Goal: Transaction & Acquisition: Purchase product/service

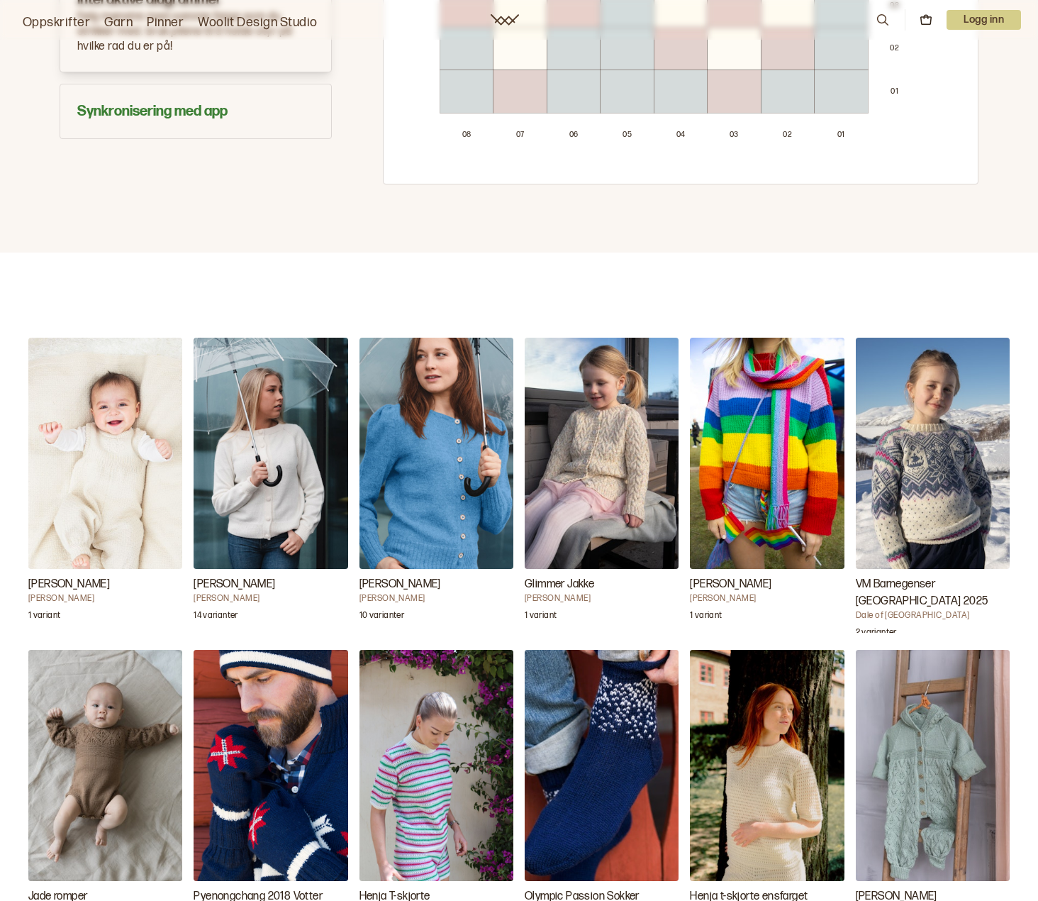
scroll to position [1135, 0]
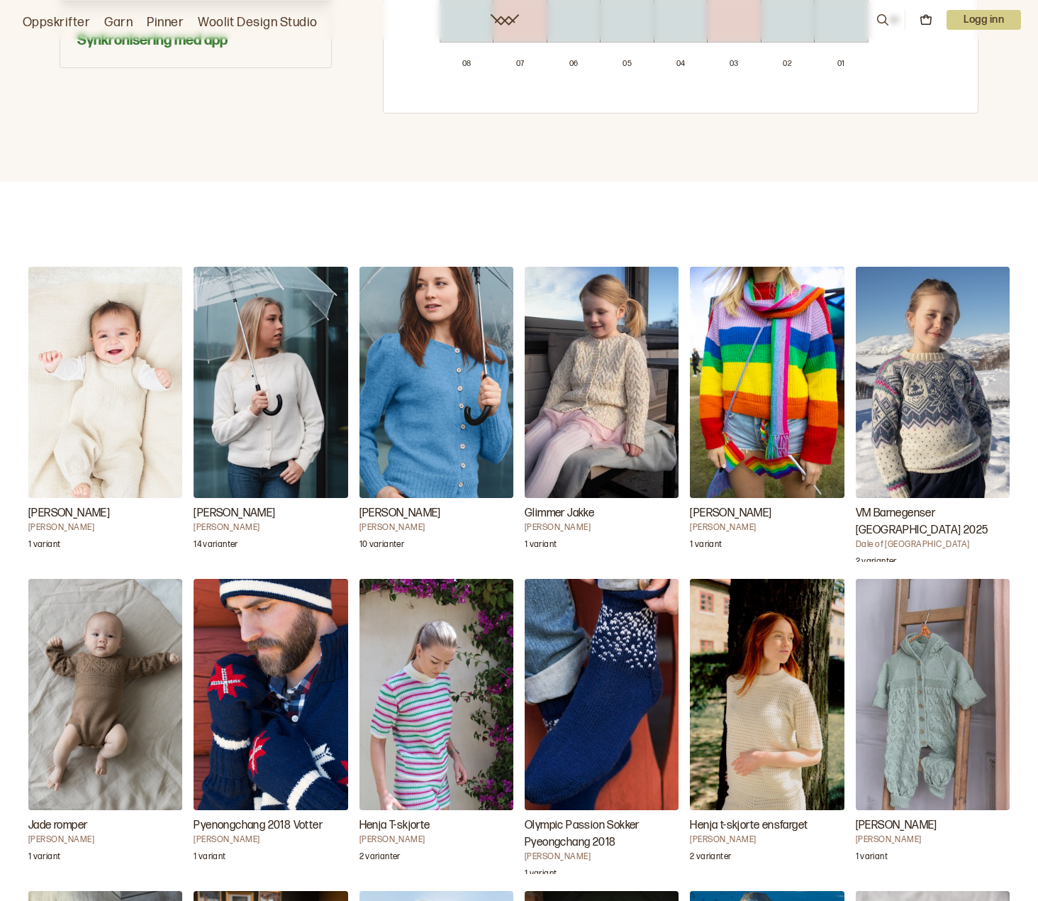
click at [124, 422] on img "Fabian Babysett" at bounding box center [105, 382] width 154 height 231
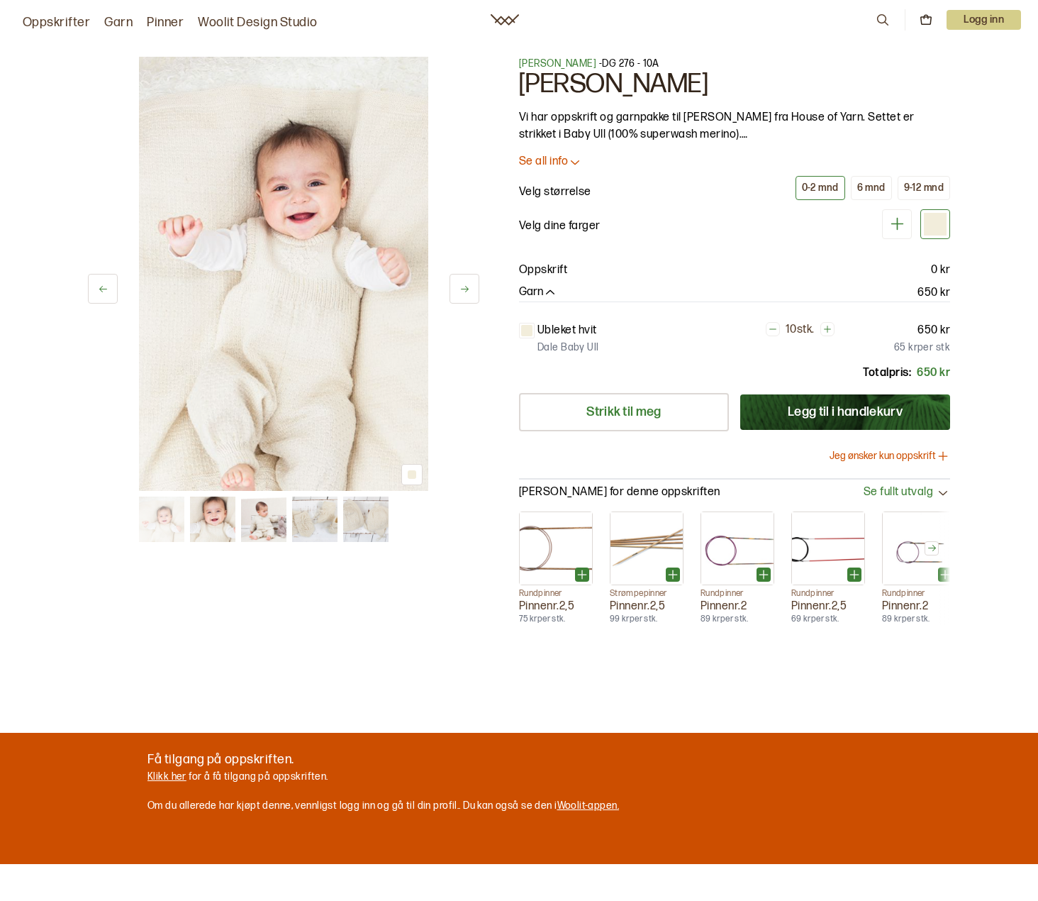
click at [262, 346] on img at bounding box center [283, 274] width 289 height 434
click at [463, 291] on icon at bounding box center [465, 289] width 11 height 11
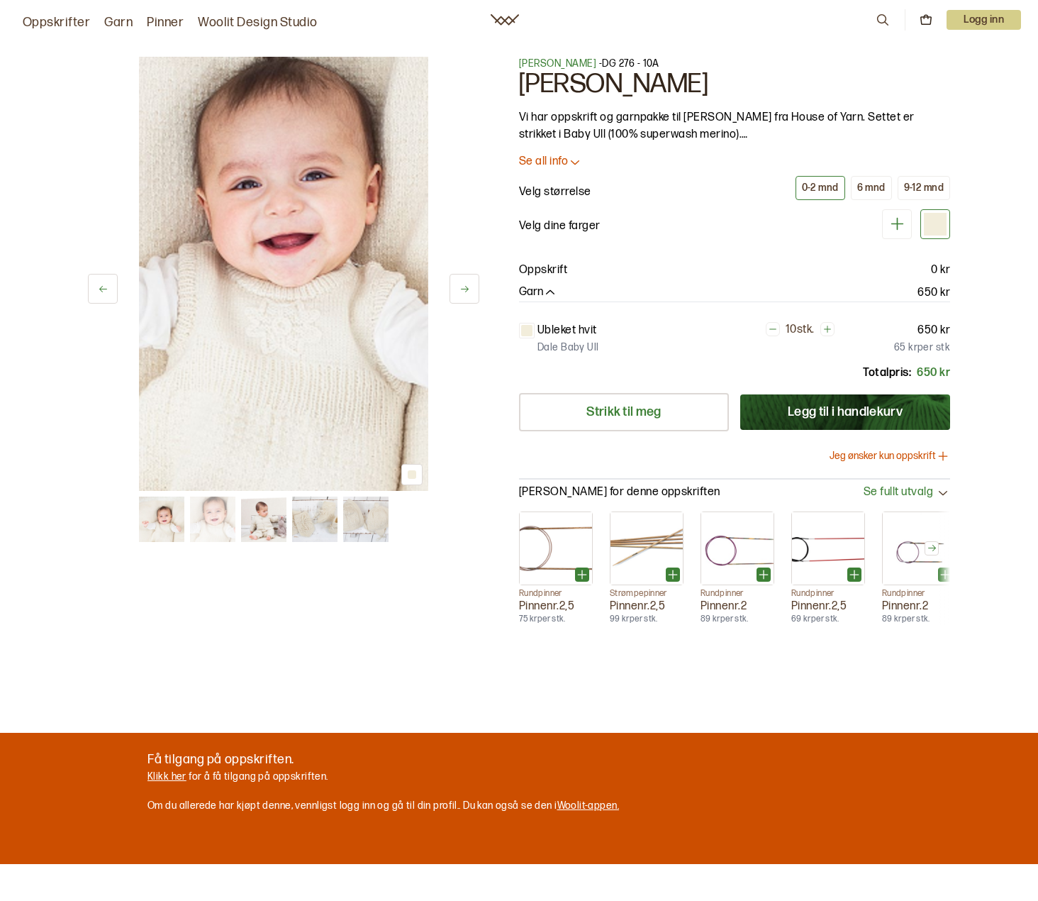
click at [463, 291] on icon at bounding box center [465, 289] width 11 height 11
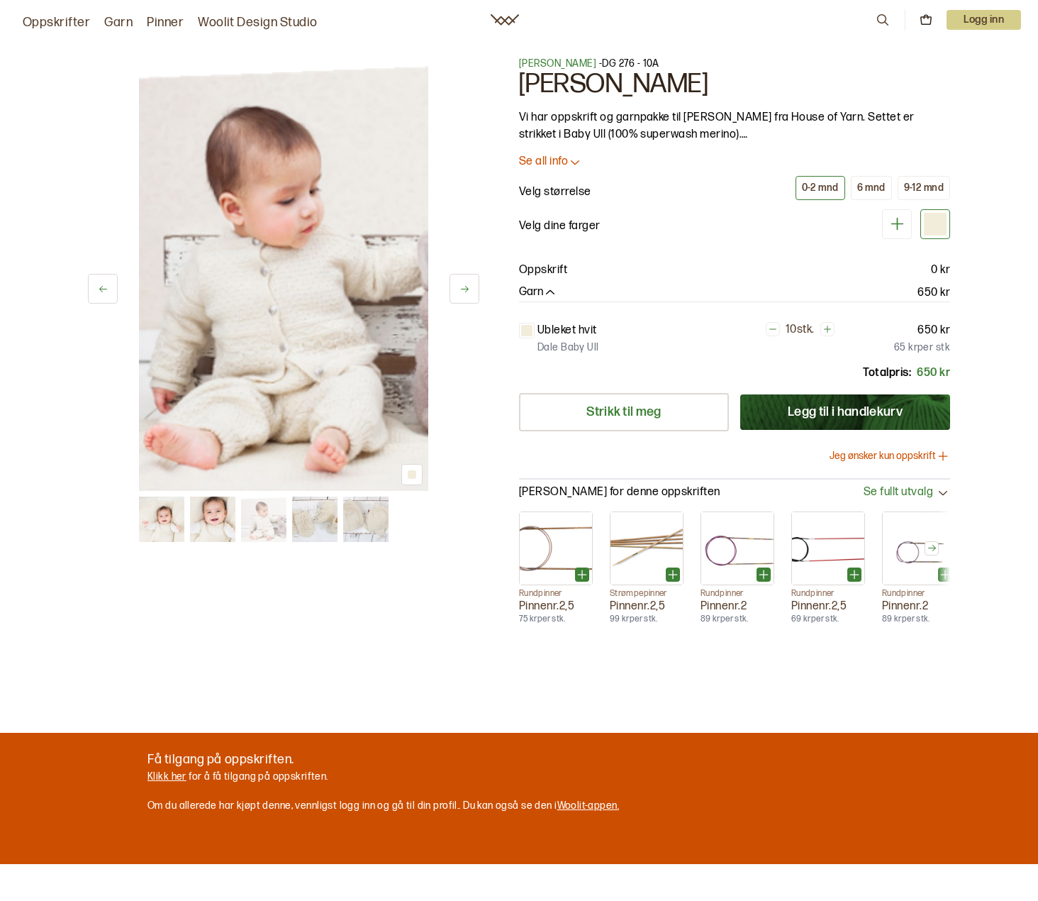
click at [463, 291] on icon at bounding box center [465, 289] width 11 height 11
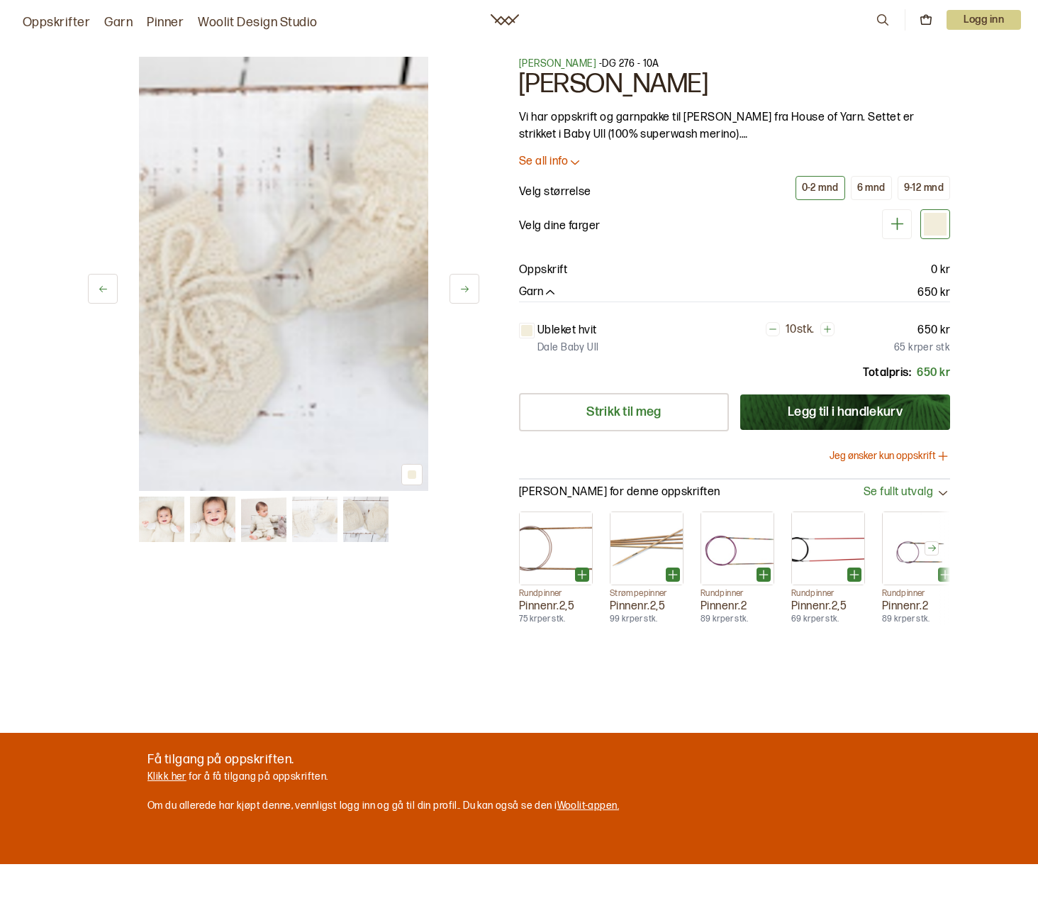
click at [463, 291] on icon at bounding box center [465, 289] width 11 height 11
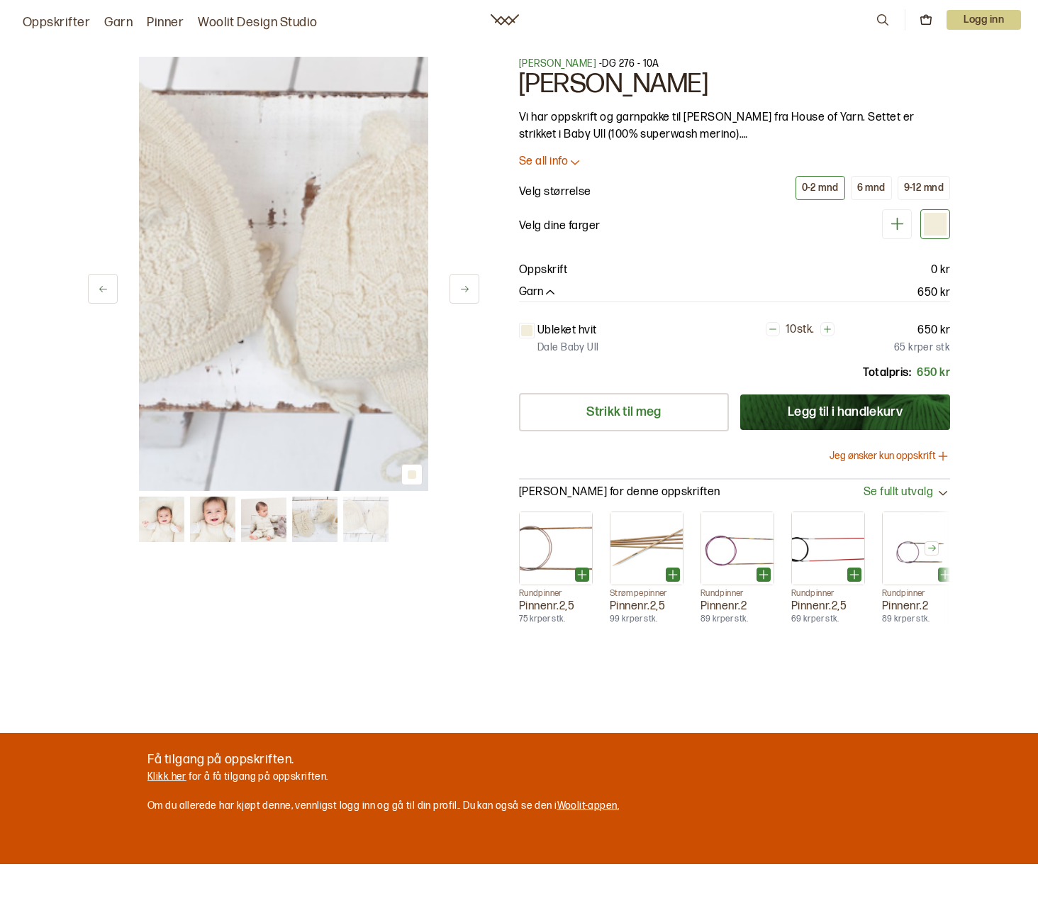
click at [463, 291] on icon at bounding box center [465, 289] width 11 height 11
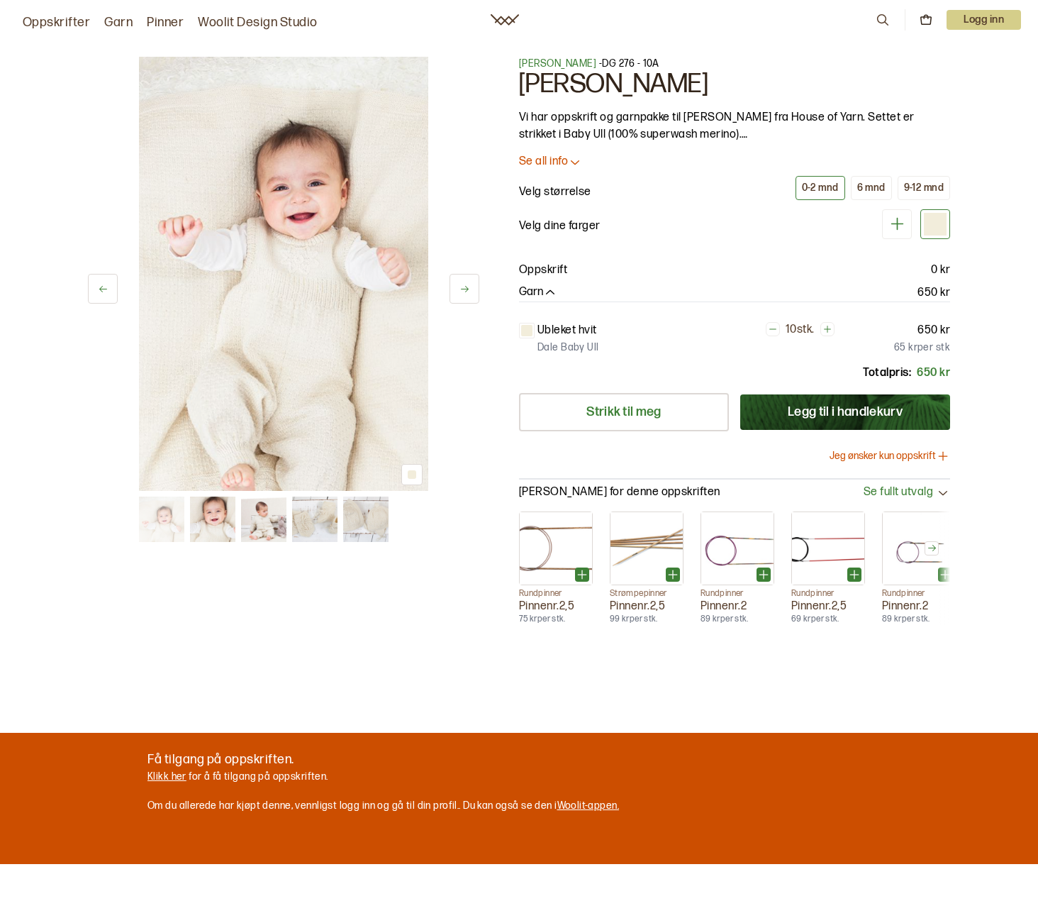
click at [463, 291] on icon at bounding box center [465, 289] width 11 height 11
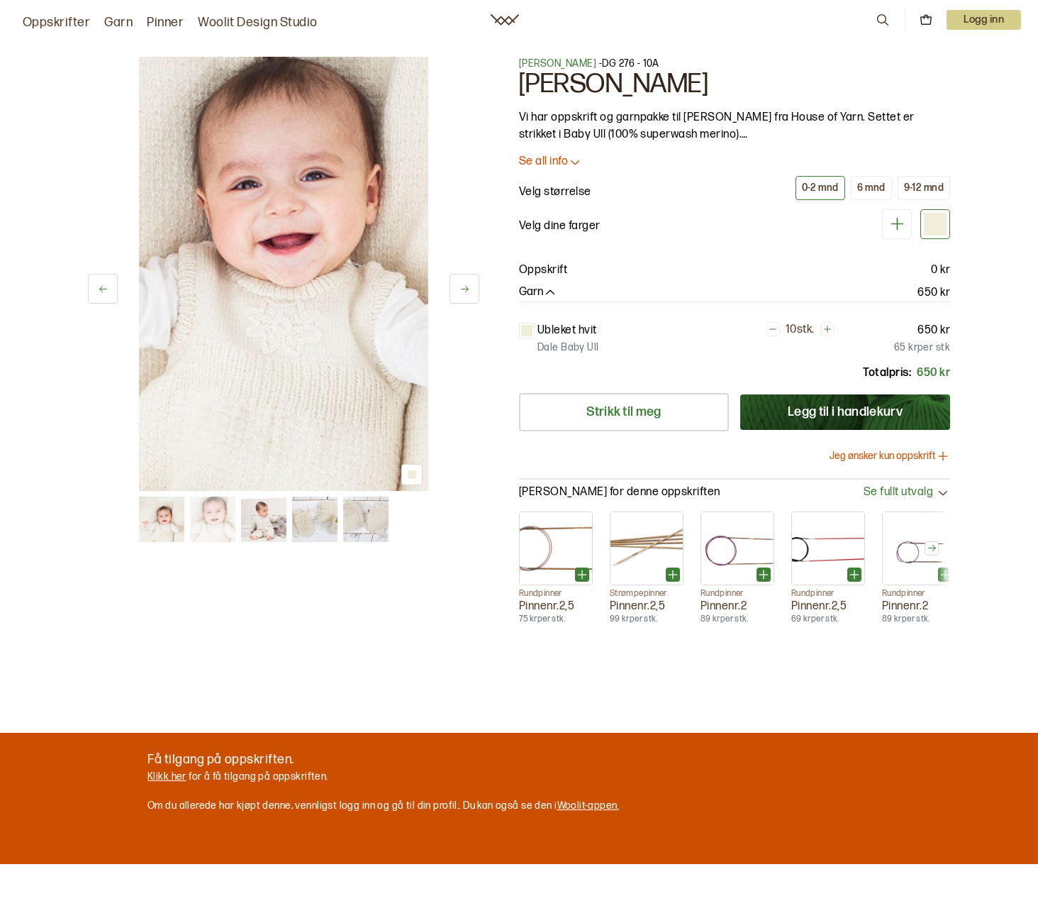
click at [46, 31] on link "Oppskrifter" at bounding box center [56, 23] width 67 height 20
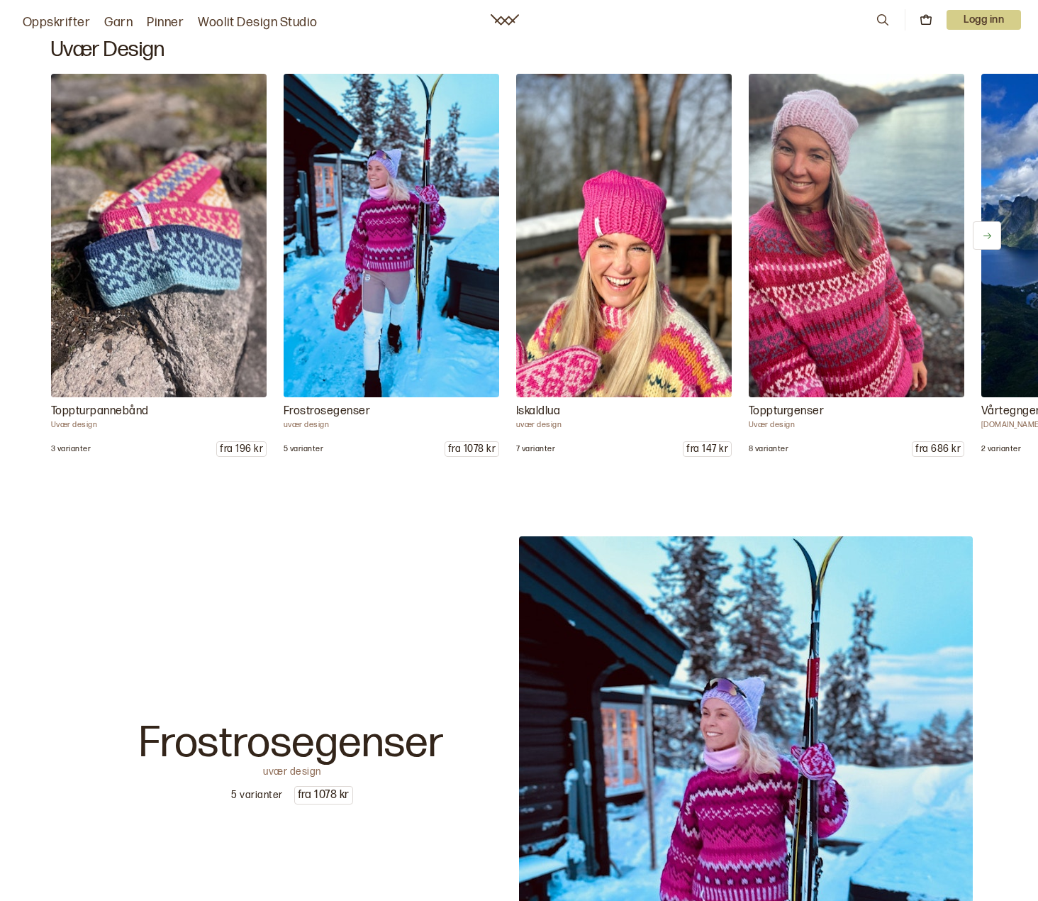
scroll to position [2057, 0]
